Goal: Information Seeking & Learning: Find specific fact

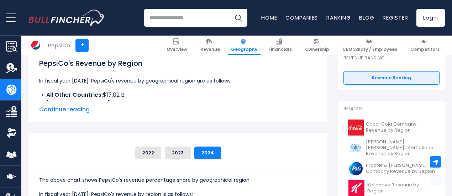
scroll to position [142, 0]
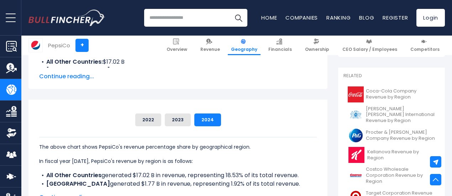
click at [66, 77] on span "Continue reading..." at bounding box center [178, 76] width 278 height 9
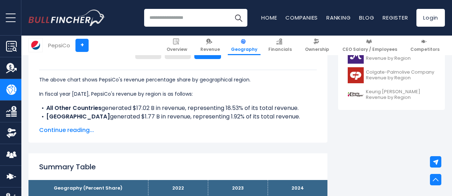
scroll to position [285, 0]
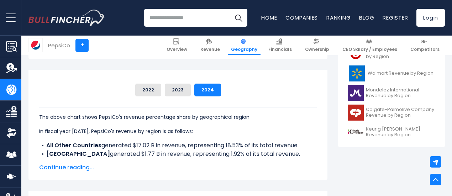
click at [61, 166] on span "Continue reading..." at bounding box center [178, 167] width 278 height 9
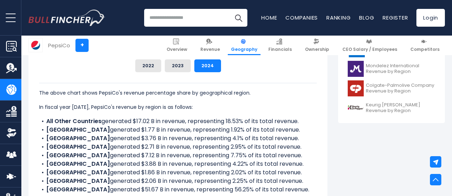
scroll to position [320, 0]
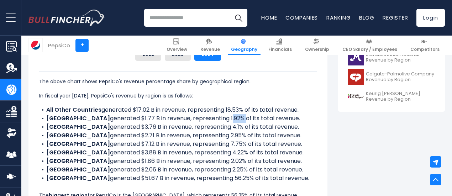
drag, startPoint x: 182, startPoint y: 118, endPoint x: 197, endPoint y: 118, distance: 15.0
click at [197, 118] on li "BRAZIL generated $1.77 B in revenue, representing 1.92% of its total revenue." at bounding box center [178, 118] width 278 height 9
copy li "1.92%"
drag, startPoint x: 93, startPoint y: 117, endPoint x: 109, endPoint y: 117, distance: 16.0
click at [109, 117] on li "BRAZIL generated $1.77 B in revenue, representing 1.92% of its total revenue." at bounding box center [178, 118] width 278 height 9
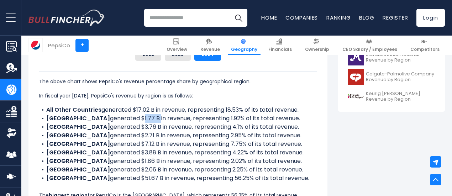
copy li "$1.77 B"
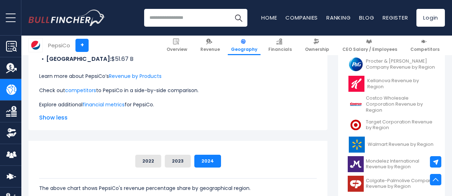
scroll to position [356, 0]
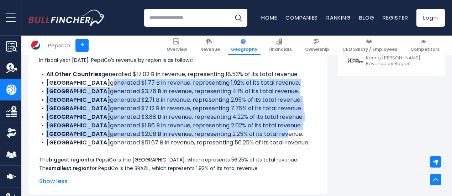
drag, startPoint x: 62, startPoint y: 82, endPoint x: 266, endPoint y: 131, distance: 210.2
click at [266, 131] on ul "All Other Countries generated $17.02 B in revenue, representing 18.53% of its t…" at bounding box center [178, 108] width 278 height 77
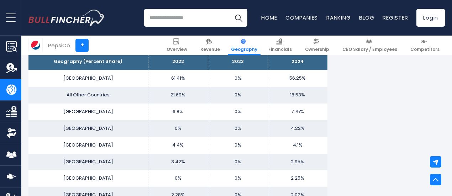
scroll to position [392, 0]
